Goal: Navigation & Orientation: Find specific page/section

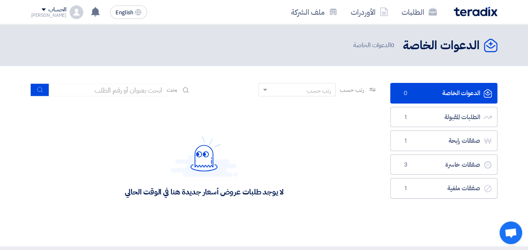
click at [486, 8] on img at bounding box center [476, 12] width 44 height 10
click at [473, 10] on img at bounding box center [476, 12] width 44 height 10
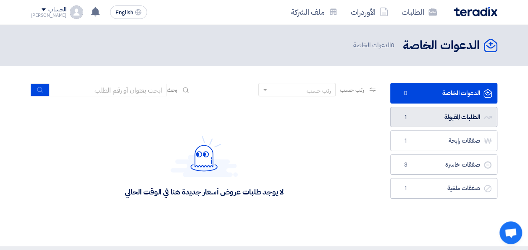
click at [449, 116] on link "الطلبات المقبولة الطلبات المقبولة 1" at bounding box center [443, 117] width 107 height 21
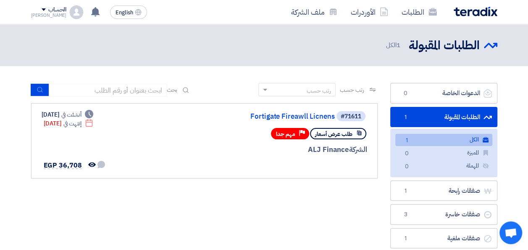
click at [471, 15] on img at bounding box center [476, 12] width 44 height 10
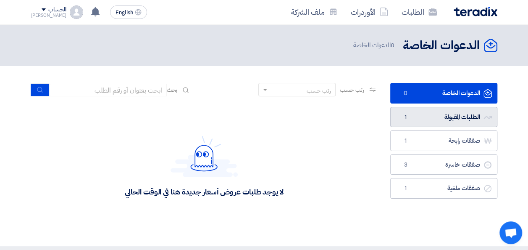
click at [446, 118] on link "الطلبات المقبولة الطلبات المقبولة 1" at bounding box center [443, 117] width 107 height 21
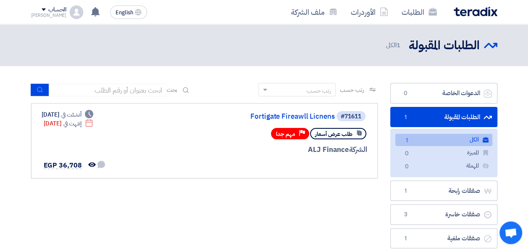
click at [477, 16] on div "الطلبات الأوردرات ملف الشركة" at bounding box center [358, 12] width 280 height 20
click at [477, 14] on img at bounding box center [476, 12] width 44 height 10
